Goal: Task Accomplishment & Management: Manage account settings

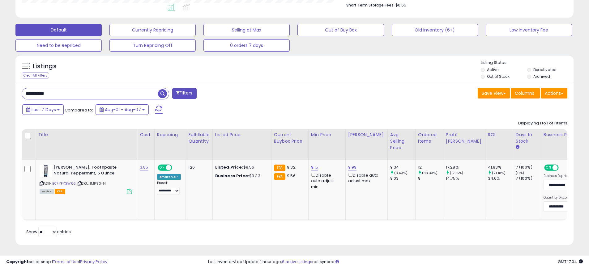
scroll to position [127, 324]
click at [137, 94] on input "**********" at bounding box center [90, 93] width 136 height 11
click at [161, 95] on span "button" at bounding box center [162, 93] width 9 height 9
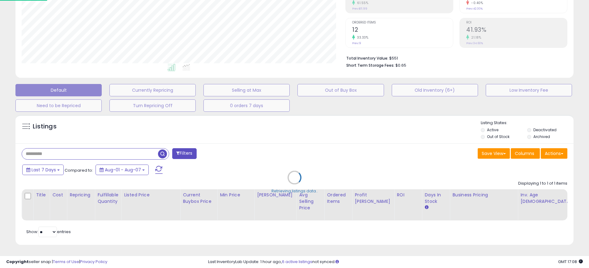
scroll to position [111, 0]
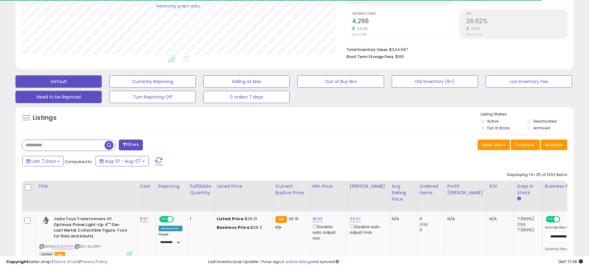
click at [109, 88] on button "Need to be Repriced" at bounding box center [152, 81] width 86 height 12
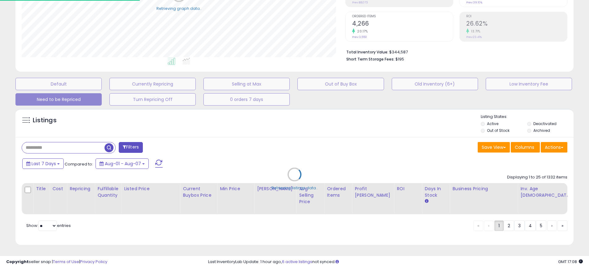
scroll to position [117, 0]
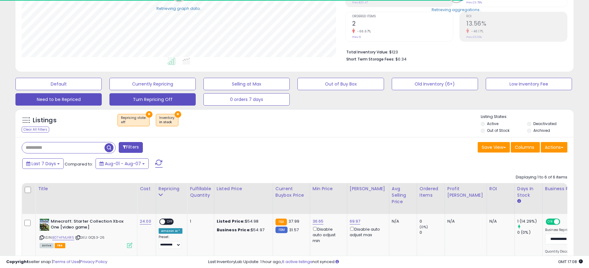
click at [102, 90] on button "Turn Repricing Off" at bounding box center [58, 84] width 86 height 12
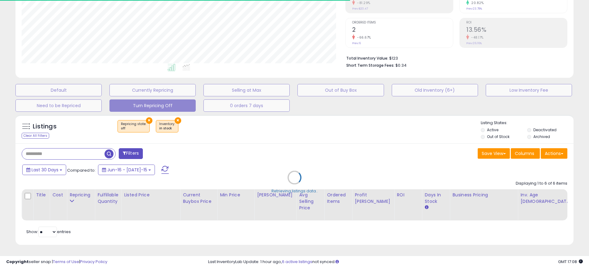
scroll to position [127, 324]
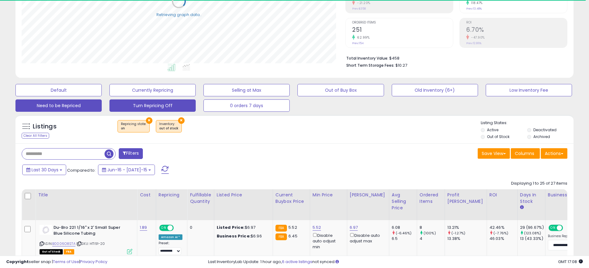
click at [80, 96] on button "Need to be Repriced" at bounding box center [58, 90] width 86 height 12
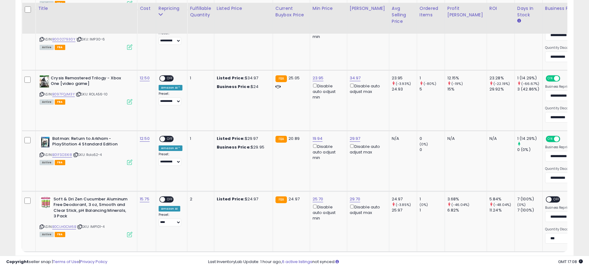
scroll to position [457, 0]
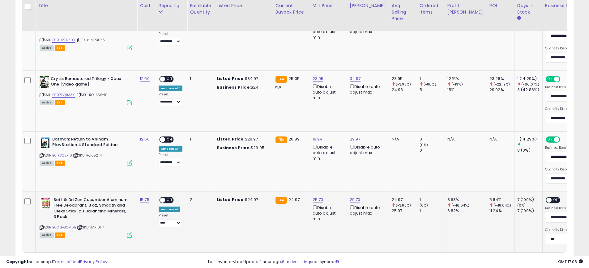
click at [40, 226] on icon at bounding box center [42, 227] width 4 height 3
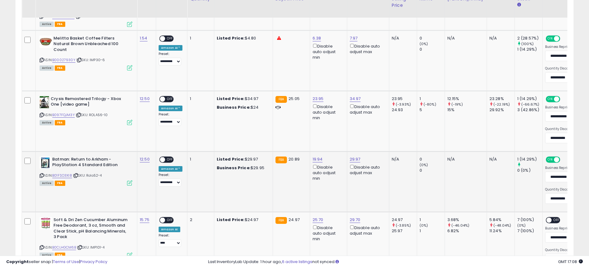
scroll to position [417, 0]
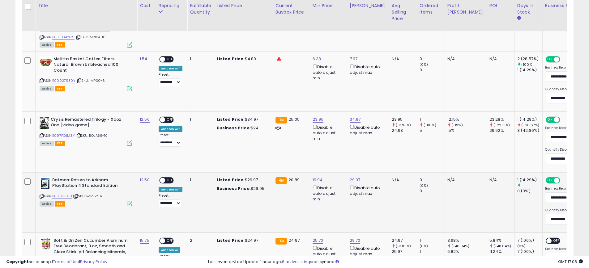
click at [41, 195] on icon at bounding box center [42, 196] width 4 height 3
click at [64, 194] on link "B01FSO3XI8" at bounding box center [62, 196] width 20 height 5
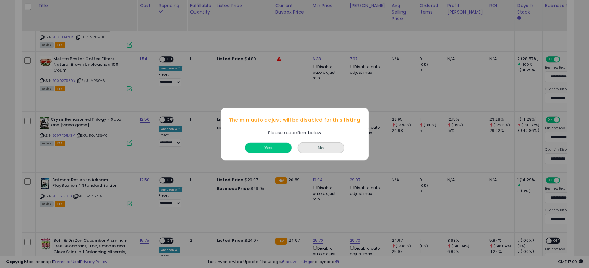
click at [268, 147] on button "Yes" at bounding box center [268, 148] width 46 height 10
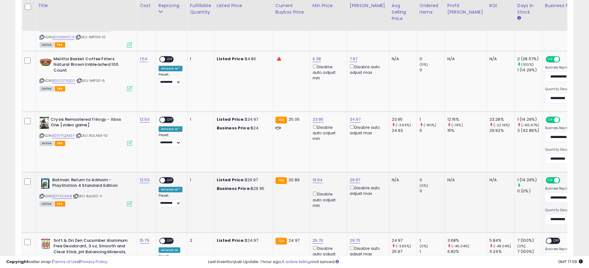
click at [167, 178] on span "OFF" at bounding box center [170, 180] width 10 height 5
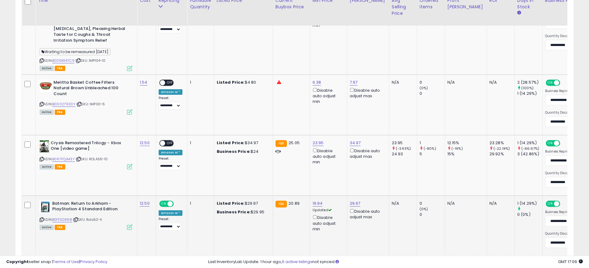
scroll to position [385, 0]
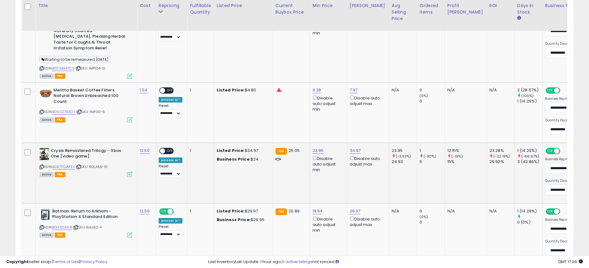
click at [65, 164] on div "ASIN: B097FQJM3Y | SKU: ROLA56-10 Active FBA" at bounding box center [86, 162] width 93 height 29
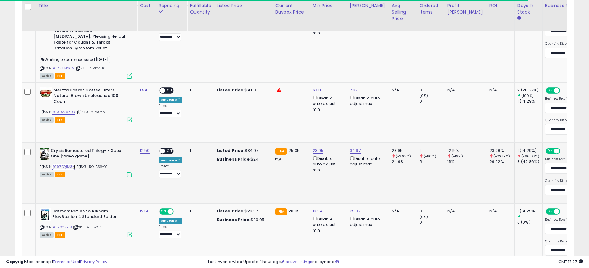
click at [64, 164] on link "B097FQJM3Y" at bounding box center [63, 166] width 23 height 5
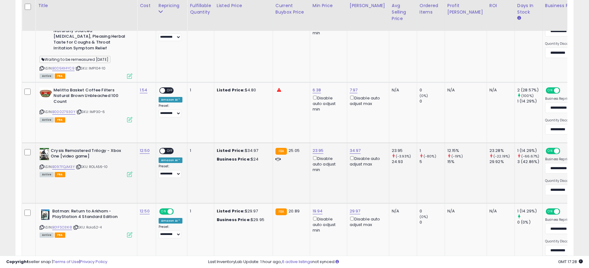
click at [168, 148] on div "ON OFF" at bounding box center [166, 151] width 15 height 6
click at [169, 148] on span "OFF" at bounding box center [170, 150] width 10 height 5
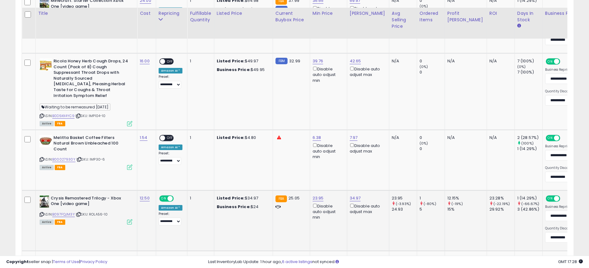
scroll to position [334, 0]
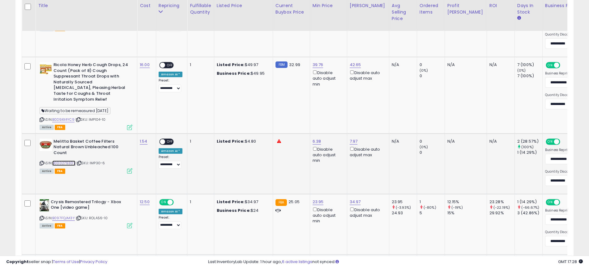
click at [66, 161] on link "B00027930Y" at bounding box center [63, 163] width 23 height 5
click at [314, 7] on link "6.38" at bounding box center [317, 4] width 11 height 6
drag, startPoint x: 302, startPoint y: 115, endPoint x: 256, endPoint y: 112, distance: 45.8
click at [256, 112] on tbody "Minecraft: Starter Collection Xbox One [video game] ASIN: B07HFMJ4R5 | SKU: GQ5…" at bounding box center [426, 186] width 808 height 379
type input "****"
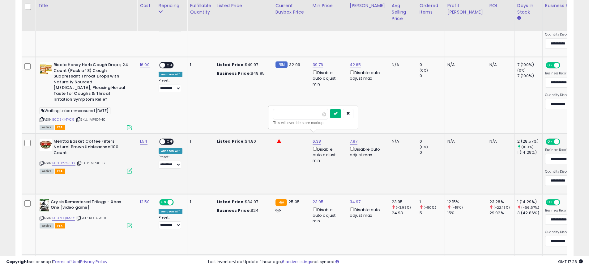
click at [337, 115] on icon "submit" at bounding box center [335, 114] width 4 height 4
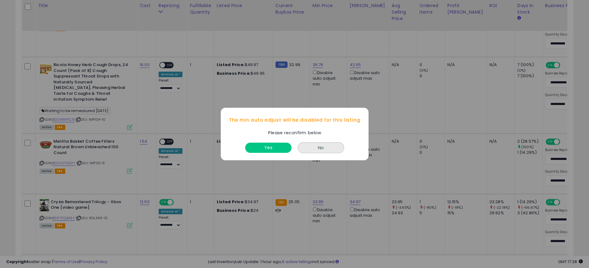
click at [263, 139] on div "Yes" at bounding box center [268, 146] width 49 height 16
click at [263, 148] on button "Yes" at bounding box center [268, 148] width 46 height 10
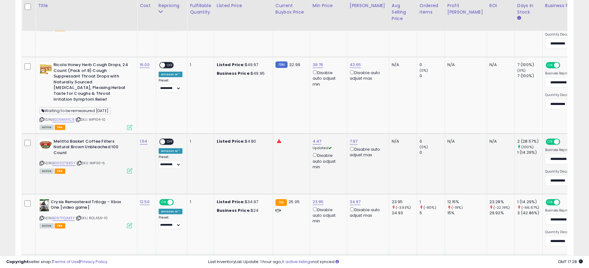
click at [169, 139] on span "OFF" at bounding box center [170, 141] width 10 height 5
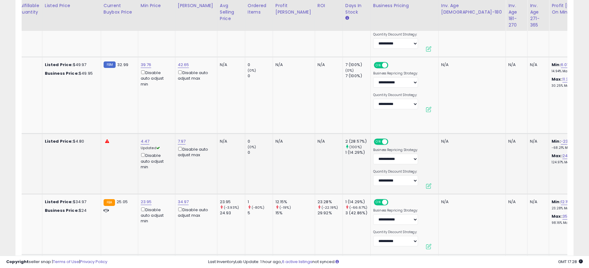
scroll to position [0, 197]
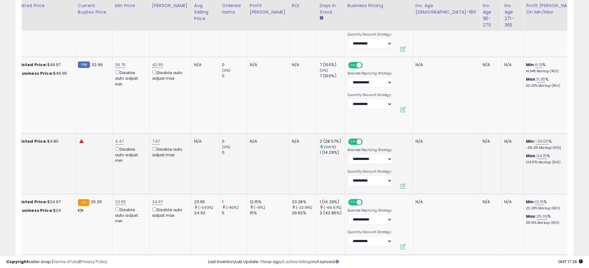
drag, startPoint x: 537, startPoint y: 121, endPoint x: 491, endPoint y: 118, distance: 45.5
click at [491, 118] on tbody "Minecraft: Starter Collection Xbox One [video game] ASIN: B07HFMJ4R5 | SKU: GQ5…" at bounding box center [228, 186] width 808 height 379
type input "*"
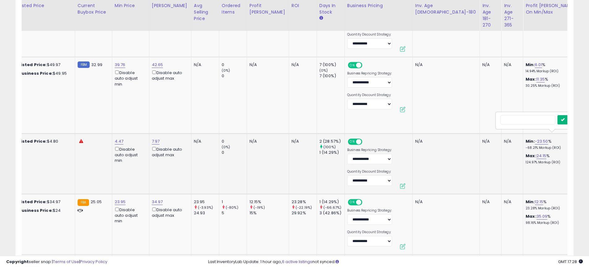
click at [562, 120] on button "submit" at bounding box center [562, 119] width 11 height 9
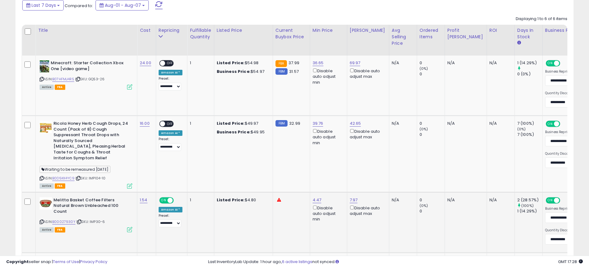
scroll to position [246, 0]
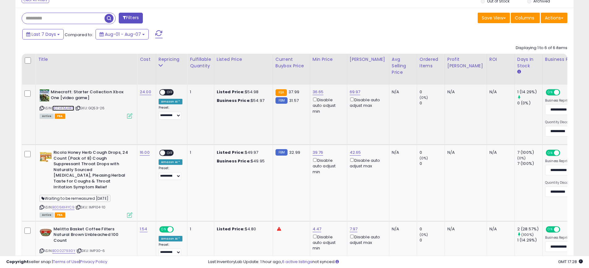
click at [66, 109] on link "B07HFMJ4R5" at bounding box center [63, 108] width 22 height 5
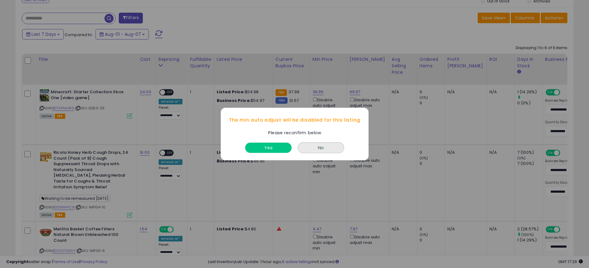
click at [278, 145] on button "Yes" at bounding box center [268, 148] width 46 height 10
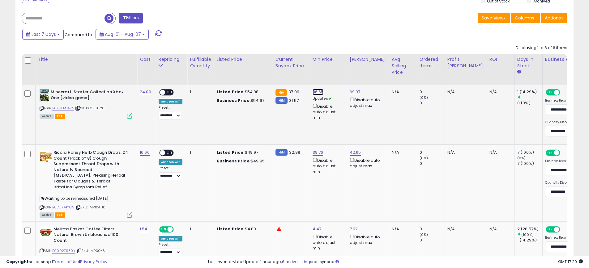
click at [319, 93] on link "36.65" at bounding box center [317, 92] width 11 height 6
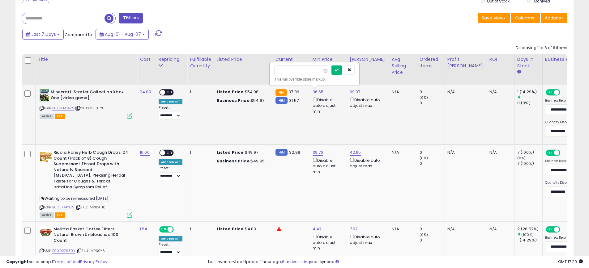
type input "*****"
click at [335, 70] on button "submit" at bounding box center [336, 70] width 11 height 9
click at [169, 91] on span "OFF" at bounding box center [170, 92] width 10 height 5
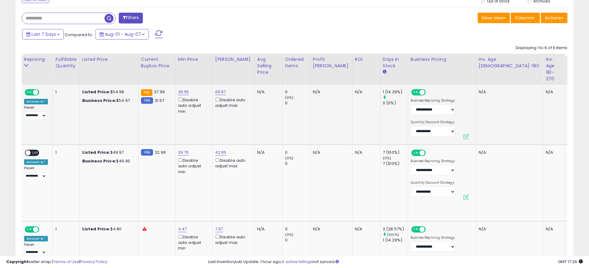
scroll to position [0, 0]
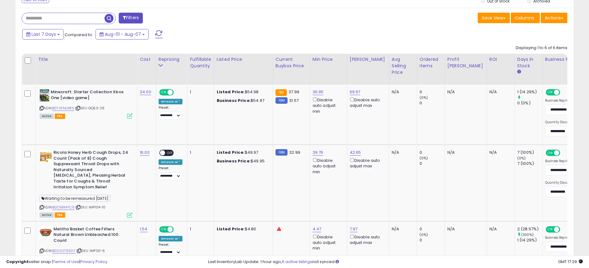
click at [108, 18] on span "button" at bounding box center [108, 18] width 9 height 9
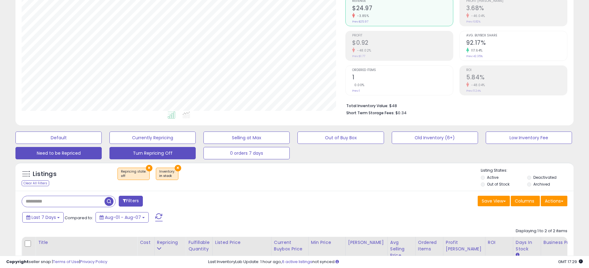
scroll to position [76, 0]
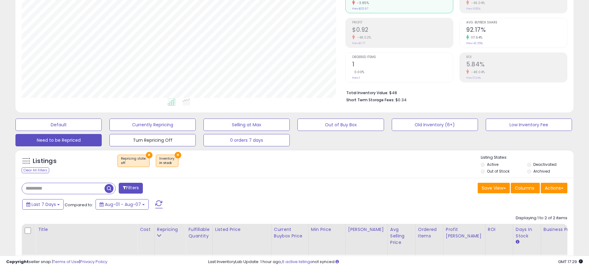
drag, startPoint x: 168, startPoint y: 140, endPoint x: 240, endPoint y: 169, distance: 78.3
click at [240, 169] on div "**********" at bounding box center [294, 187] width 583 height 474
